Goal: Task Accomplishment & Management: Manage account settings

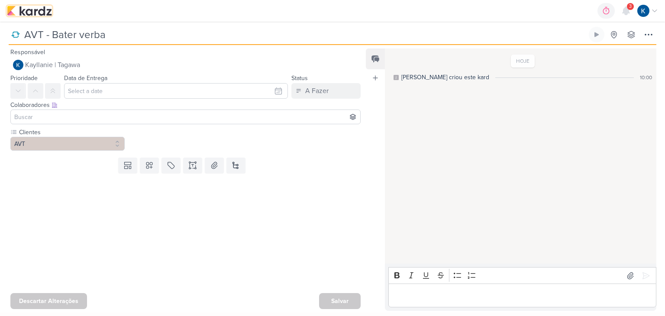
click at [29, 13] on img at bounding box center [29, 11] width 45 height 10
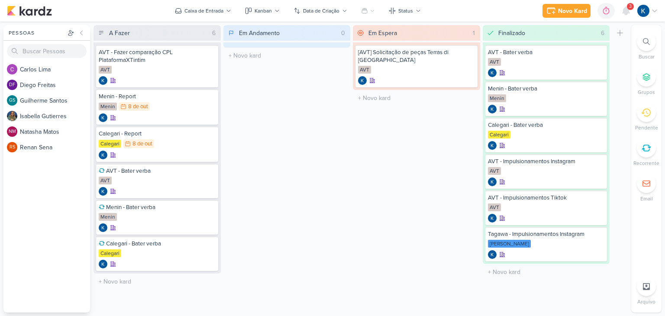
click at [629, 9] on span "3" at bounding box center [630, 6] width 3 height 7
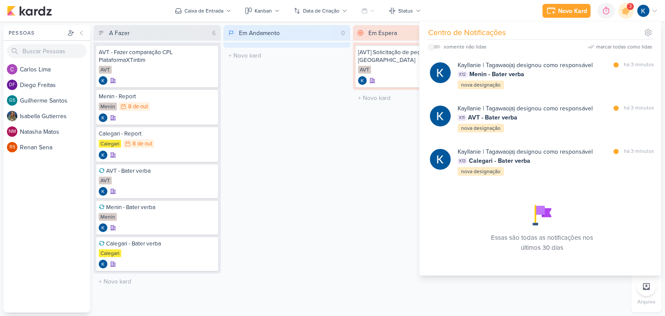
click at [351, 170] on div "A Fazer 6 Mover Para Esquerda Mover Para Direita [GEOGRAPHIC_DATA] AVT - Fazer …" at bounding box center [360, 168] width 534 height 287
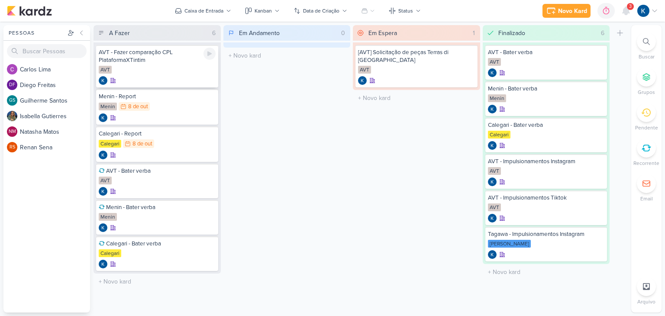
click at [149, 54] on div "AVT - Fazer comparação CPL PlataformaXTintim" at bounding box center [157, 56] width 117 height 16
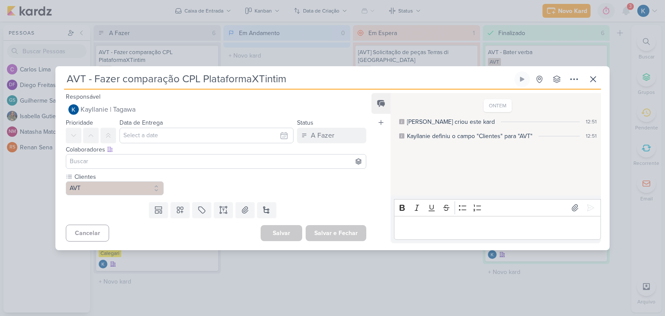
drag, startPoint x: 128, startPoint y: 77, endPoint x: 90, endPoint y: 76, distance: 37.7
click at [93, 76] on input "AVT - Fazer comparação CPL PlataformaXTintim" at bounding box center [288, 79] width 448 height 16
type input "AVT - Comparação CPL PlataformaXTintim"
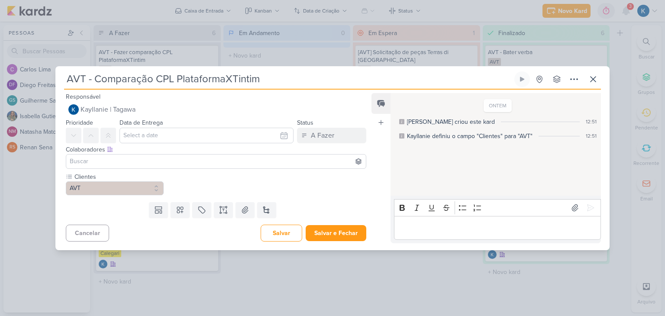
type input "AVT - Comparação CPL PlataformaXTintim"
click at [362, 236] on div "Cancelar [GEOGRAPHIC_DATA] Salvar e Fechar Ctrl + Enter" at bounding box center [212, 232] width 314 height 22
click at [353, 235] on button "Salvar e Fechar" at bounding box center [335, 233] width 61 height 16
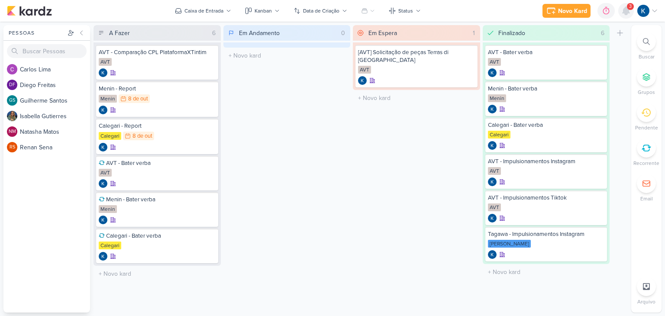
click at [627, 13] on icon at bounding box center [625, 11] width 10 height 10
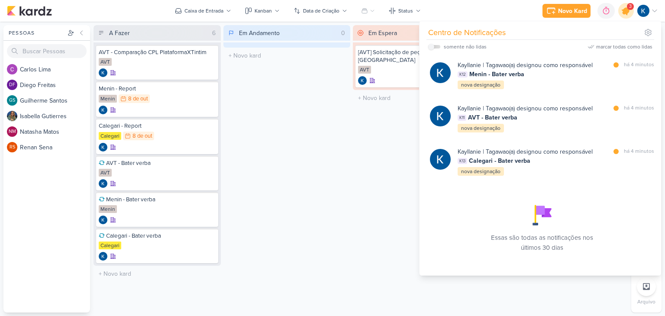
click at [627, 13] on icon at bounding box center [625, 11] width 10 height 10
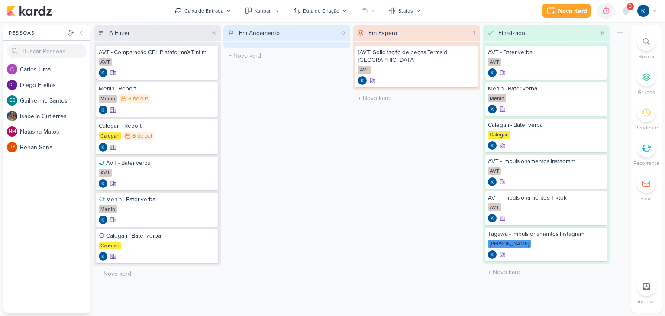
click at [629, 7] on span "3" at bounding box center [630, 6] width 3 height 7
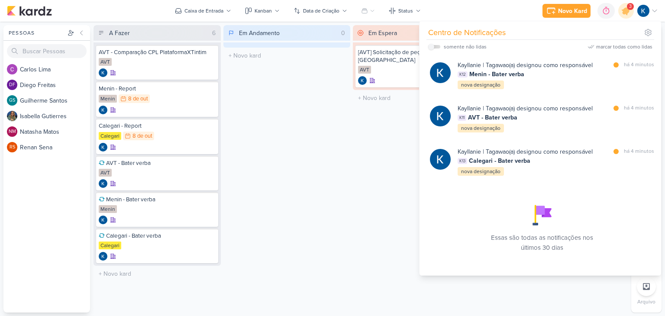
click at [350, 161] on div "A Fazer 6 Mover Para Esquerda Mover Para Direita [GEOGRAPHIC_DATA] AVT - Compar…" at bounding box center [360, 168] width 534 height 287
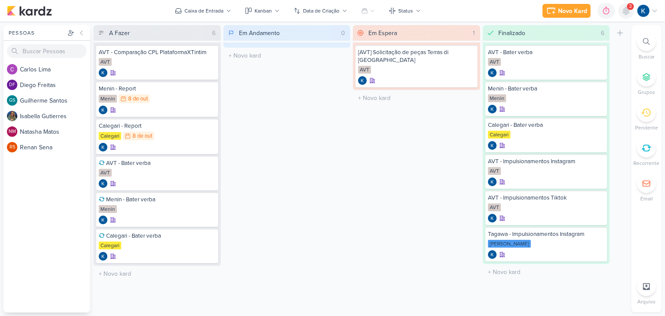
click at [623, 14] on icon at bounding box center [625, 11] width 10 height 10
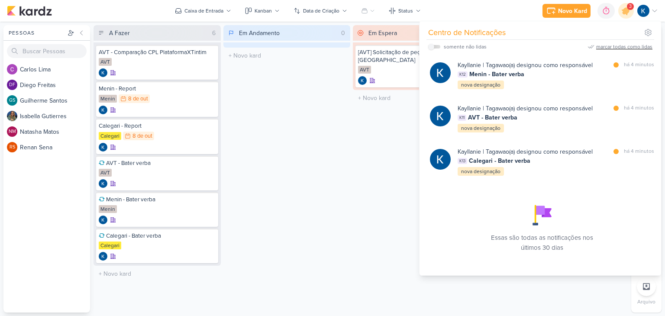
click at [621, 45] on div "marcar todas como lidas" at bounding box center [624, 47] width 56 height 8
click at [358, 149] on div "Em Espera 1 Mover Para Esquerda Mover Para Direita [GEOGRAPHIC_DATA] [AVT] Soli…" at bounding box center [416, 168] width 127 height 287
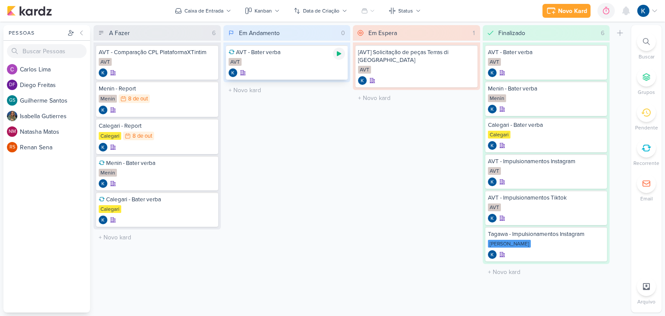
click at [339, 55] on icon at bounding box center [338, 53] width 7 height 7
click at [341, 55] on icon at bounding box center [338, 53] width 7 height 7
click at [604, 13] on div "0h3m" at bounding box center [603, 10] width 18 height 9
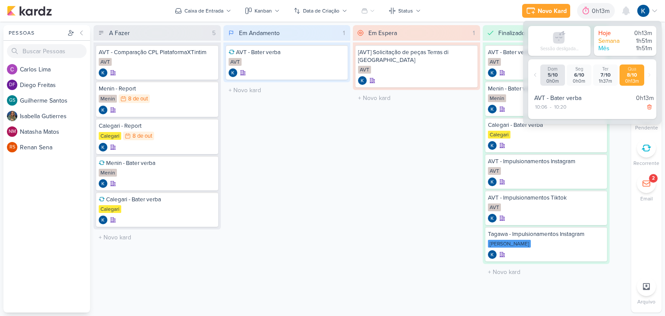
click at [402, 166] on div "Em Espera 1 Mover Para Esquerda Mover Para Direita [GEOGRAPHIC_DATA] [AVT] Soli…" at bounding box center [416, 168] width 127 height 287
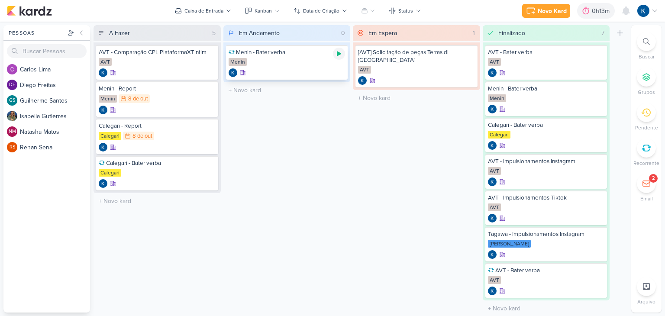
click at [338, 56] on icon at bounding box center [338, 53] width 7 height 7
click at [339, 55] on icon at bounding box center [339, 53] width 4 height 4
click at [339, 56] on icon at bounding box center [338, 53] width 7 height 7
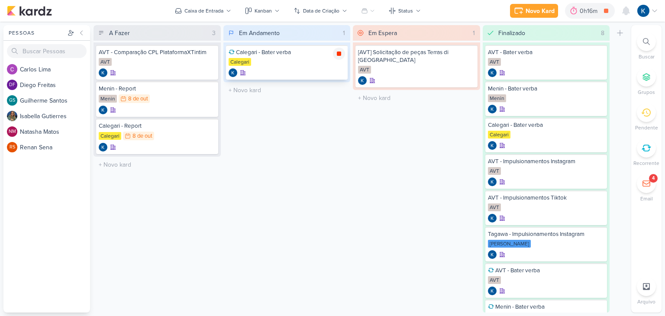
click at [339, 53] on icon at bounding box center [339, 53] width 4 height 4
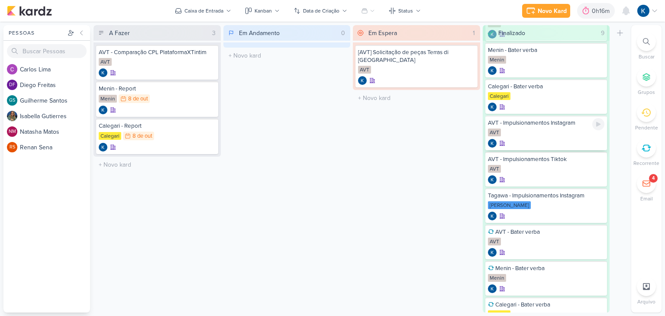
scroll to position [75, 0]
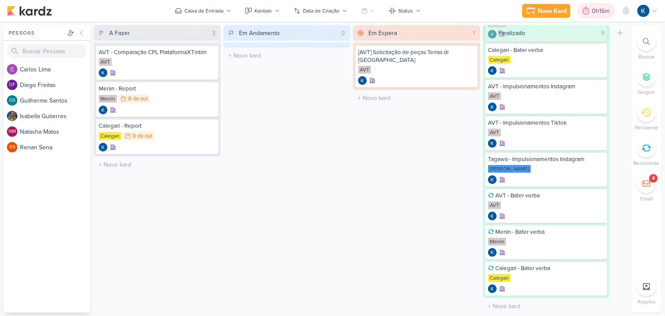
click at [601, 9] on div "0h16m" at bounding box center [601, 10] width 20 height 9
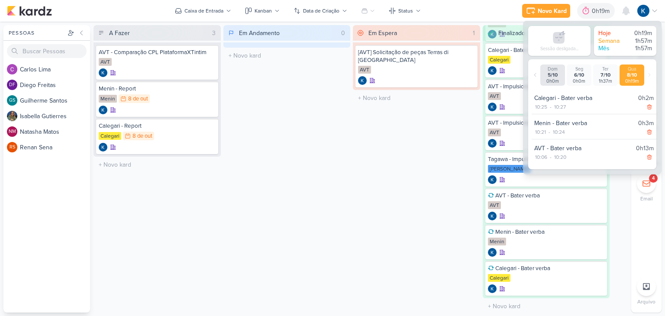
click at [342, 235] on div "Em Andamento 0 Mover Para Esquerda Mover Para Direita [GEOGRAPHIC_DATA] O títul…" at bounding box center [286, 168] width 127 height 287
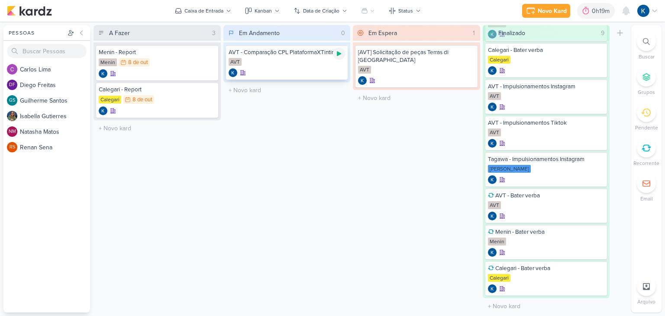
click at [340, 52] on icon at bounding box center [338, 53] width 7 height 7
click at [341, 57] on div at bounding box center [339, 54] width 12 height 12
click at [340, 58] on div at bounding box center [339, 54] width 12 height 12
click at [340, 53] on icon at bounding box center [339, 53] width 4 height 4
click at [288, 65] on div "AVT" at bounding box center [286, 62] width 117 height 9
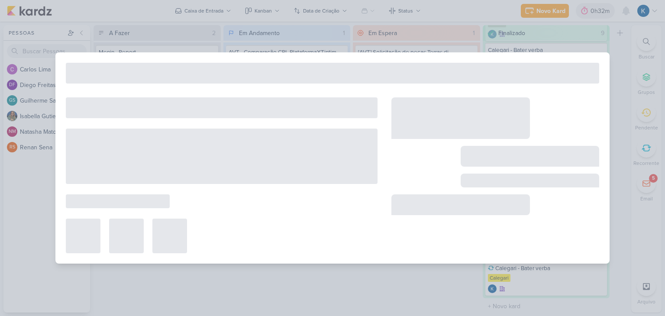
click at [288, 65] on div at bounding box center [332, 73] width 533 height 21
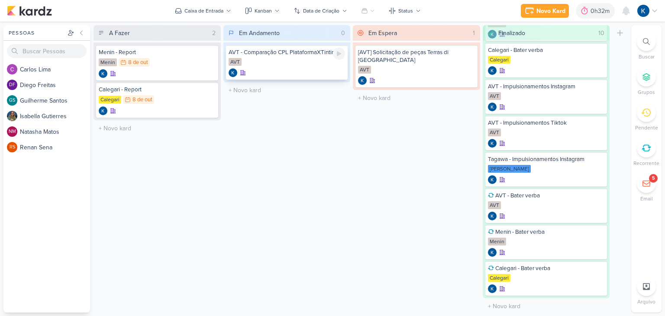
click at [337, 52] on icon at bounding box center [339, 53] width 4 height 5
click at [339, 56] on icon at bounding box center [338, 53] width 7 height 7
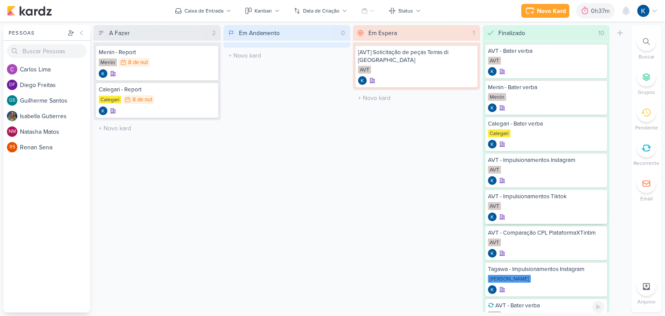
scroll to position [0, 0]
click at [602, 32] on icon at bounding box center [601, 32] width 7 height 7
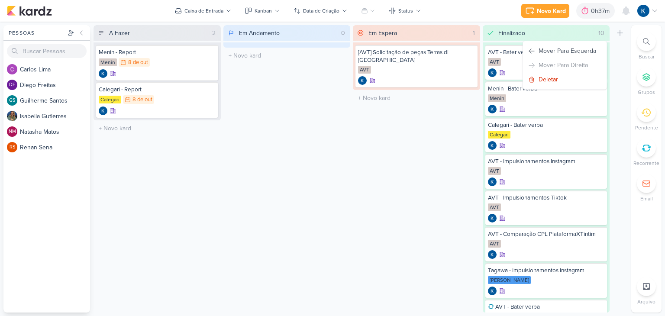
click at [402, 177] on div "Em Espera 1 Mover Para Esquerda Mover Para Direita [GEOGRAPHIC_DATA] [AVT] Soli…" at bounding box center [416, 168] width 127 height 287
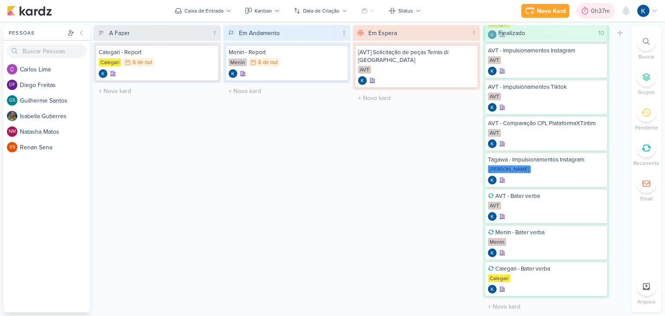
click at [592, 12] on div "0h37m" at bounding box center [601, 10] width 21 height 9
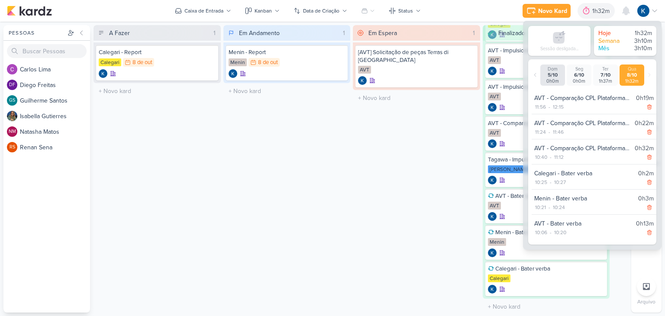
click at [368, 190] on div "Em Espera 1 Mover Para Esquerda Mover Para Direita [GEOGRAPHIC_DATA] [AVT] Soli…" at bounding box center [416, 168] width 127 height 287
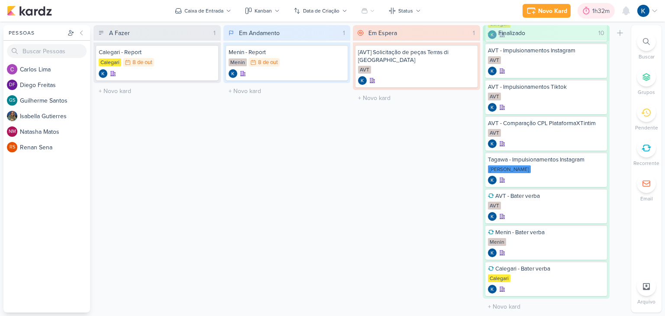
click at [606, 11] on div "1h32m" at bounding box center [602, 10] width 20 height 9
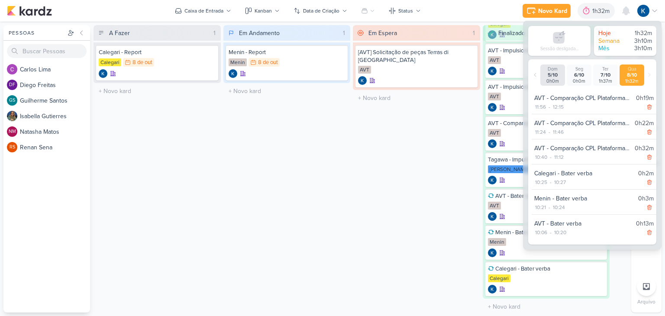
click at [366, 186] on div "Em Espera 1 Mover Para Esquerda Mover Para Direita [GEOGRAPHIC_DATA] [AVT] Soli…" at bounding box center [416, 168] width 127 height 287
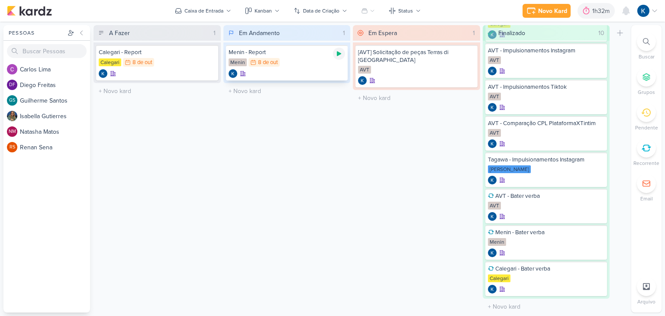
click at [340, 57] on icon at bounding box center [338, 53] width 7 height 7
click at [341, 55] on icon at bounding box center [338, 53] width 7 height 7
click at [339, 53] on icon at bounding box center [339, 53] width 4 height 5
click at [338, 56] on icon at bounding box center [338, 53] width 7 height 7
click at [340, 57] on icon at bounding box center [338, 53] width 7 height 7
